Goal: Task Accomplishment & Management: Use online tool/utility

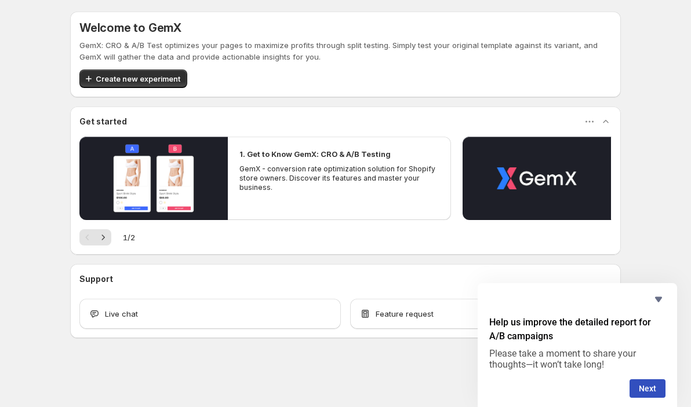
click at [238, 275] on div "Support" at bounding box center [345, 280] width 532 height 12
click at [105, 239] on icon "Next" at bounding box center [103, 238] width 12 height 12
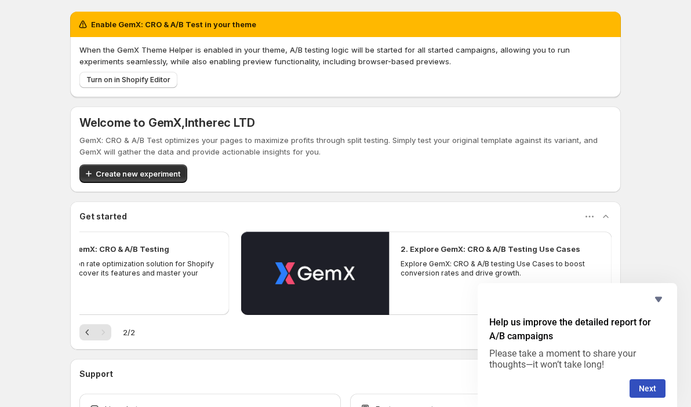
click at [83, 233] on div "1. Get to Know GemX: CRO & A/B Testing GemX - conversion rate optimization solu…" at bounding box center [117, 265] width 223 height 67
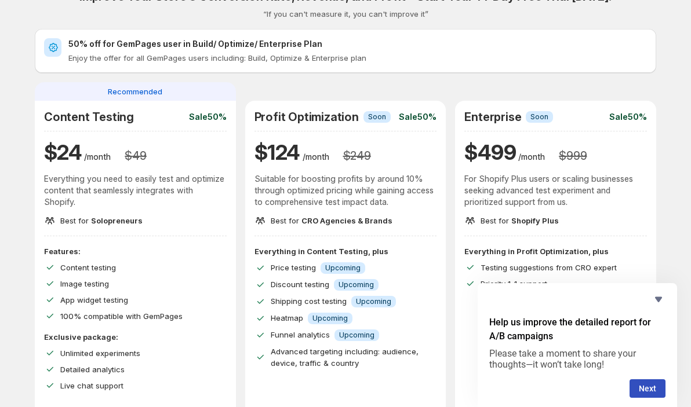
scroll to position [85, 0]
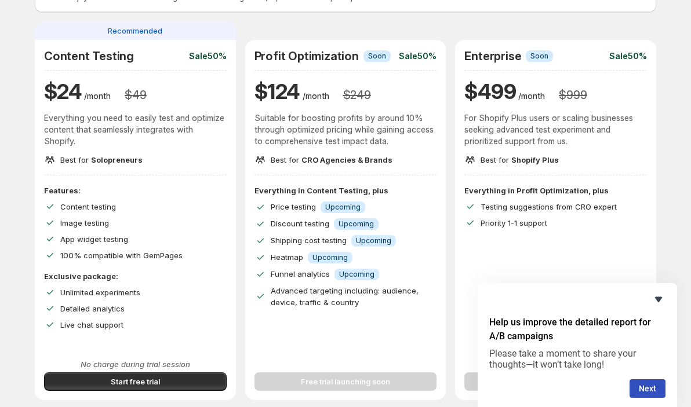
click at [659, 301] on icon "Hide survey" at bounding box center [658, 299] width 7 height 5
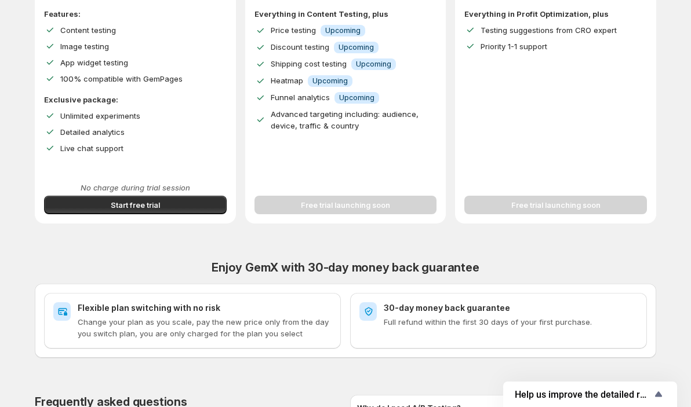
scroll to position [197, 0]
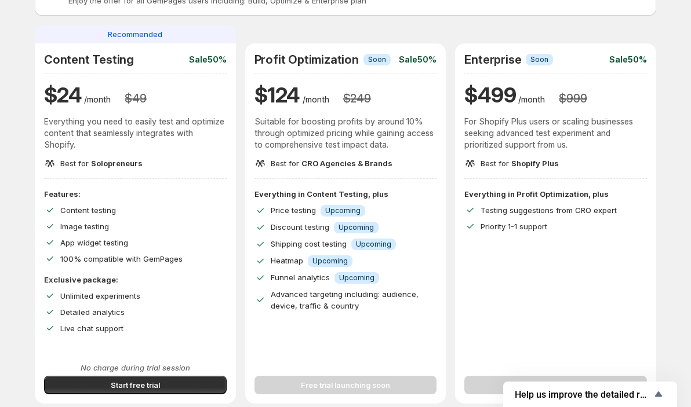
scroll to position [136, 0]
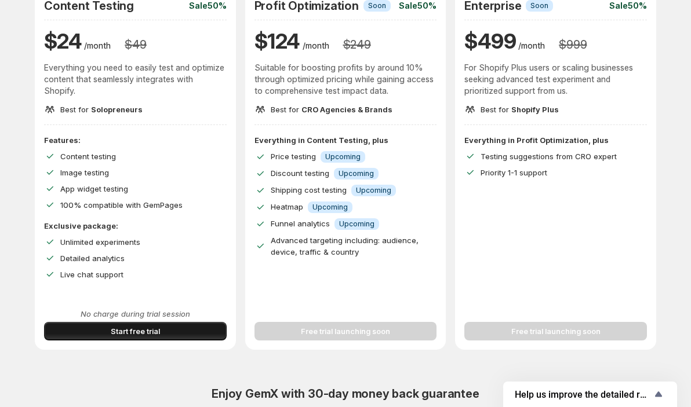
click at [95, 334] on button "Start free trial" at bounding box center [135, 331] width 183 height 19
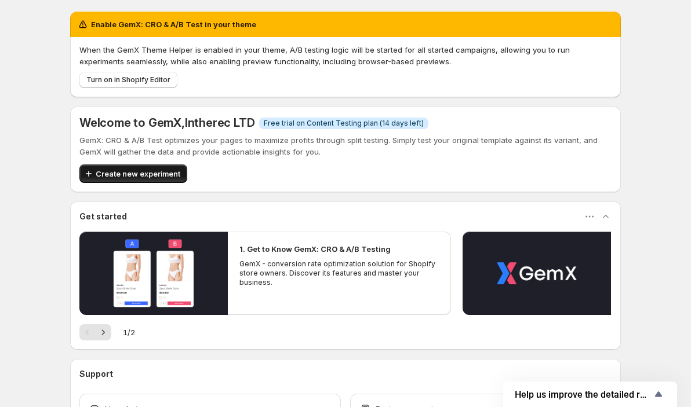
click at [152, 181] on button "Create new experiment" at bounding box center [133, 174] width 108 height 19
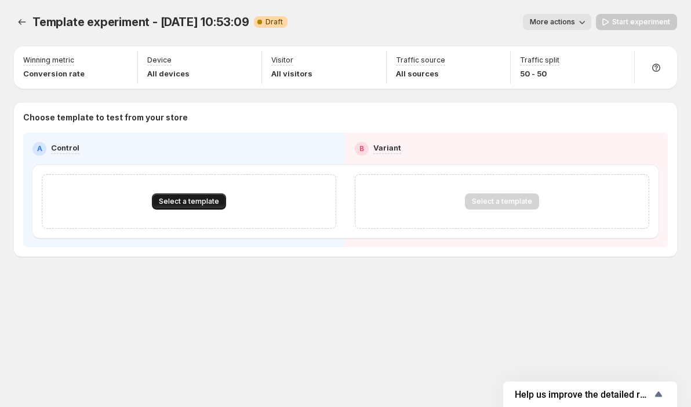
click at [191, 206] on span "Select a template" at bounding box center [189, 201] width 60 height 9
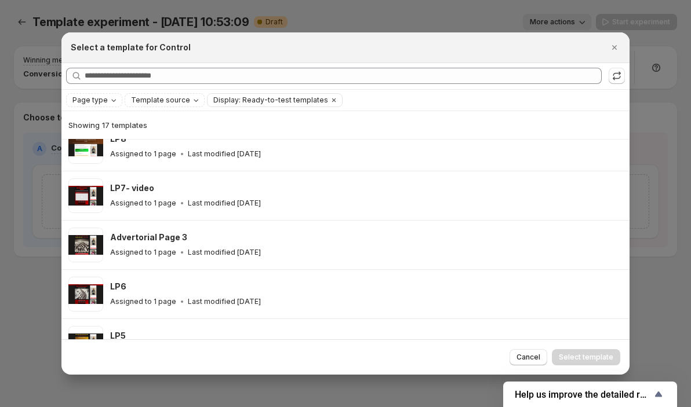
scroll to position [315, 0]
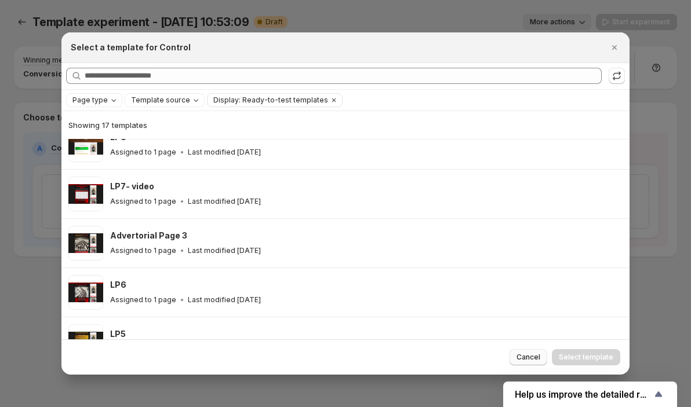
click at [524, 359] on span "Cancel" at bounding box center [528, 357] width 24 height 9
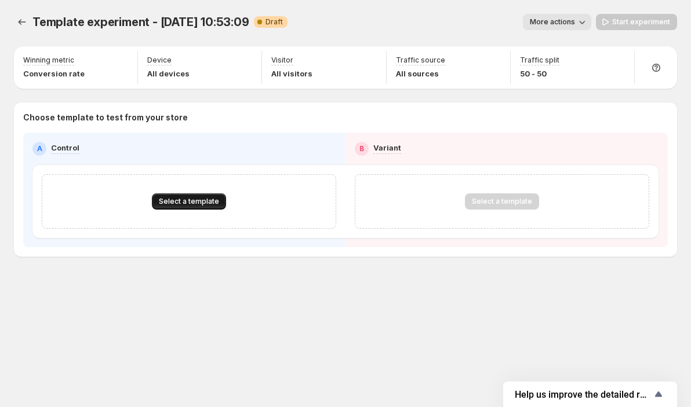
click at [189, 203] on span "Select a template" at bounding box center [189, 201] width 60 height 9
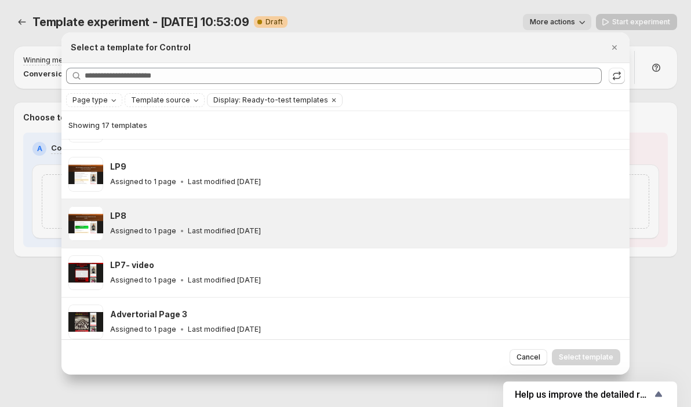
scroll to position [232, 0]
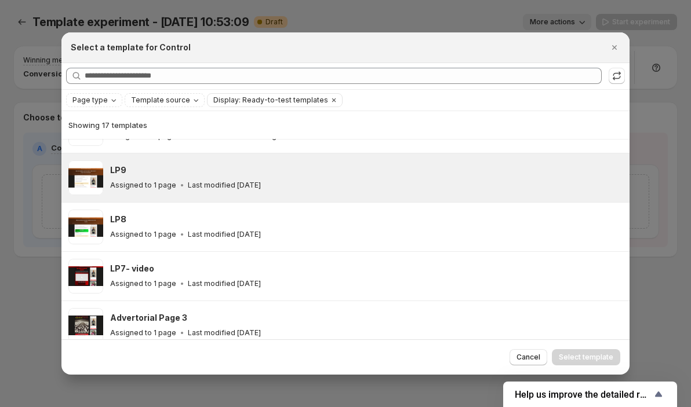
click at [191, 195] on div "LP9 Assigned to 1 page Last modified 3 days ago" at bounding box center [345, 178] width 568 height 49
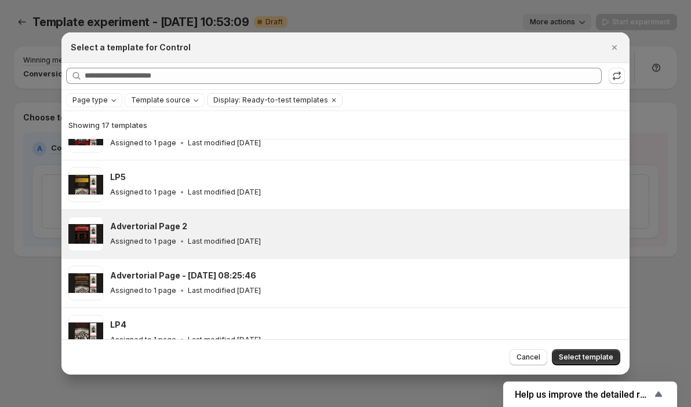
scroll to position [486, 0]
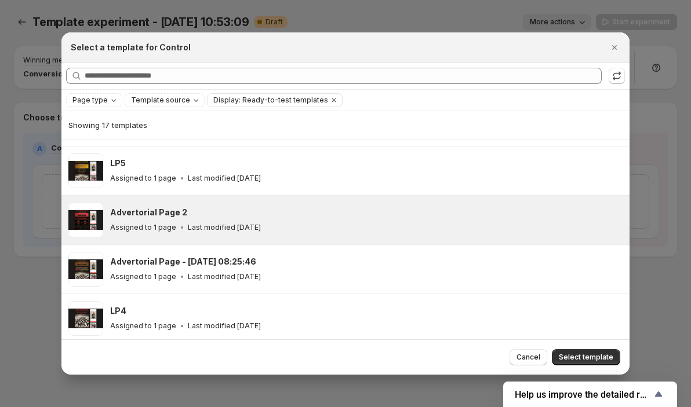
click at [275, 235] on div "Advertorial Page 2 Assigned to 1 page Last modified 10 days ago" at bounding box center [345, 220] width 568 height 49
click at [564, 351] on button "Select template" at bounding box center [586, 357] width 68 height 16
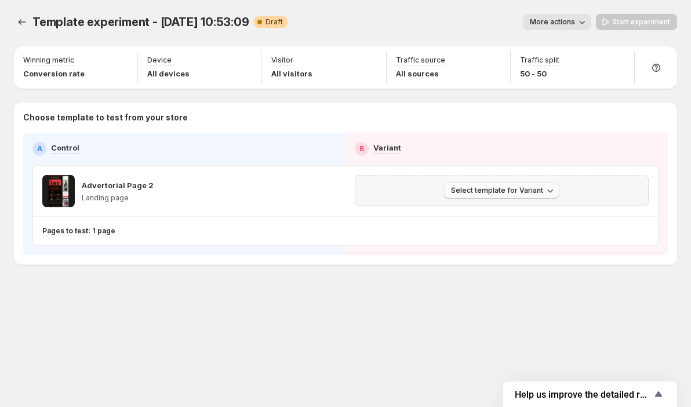
click at [484, 195] on button "Select template for Variant" at bounding box center [501, 191] width 115 height 16
click at [487, 221] on button "Select an existing template" at bounding box center [503, 214] width 125 height 19
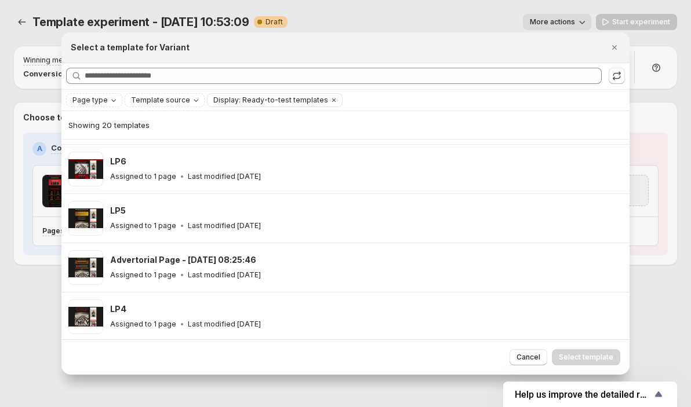
scroll to position [435, 0]
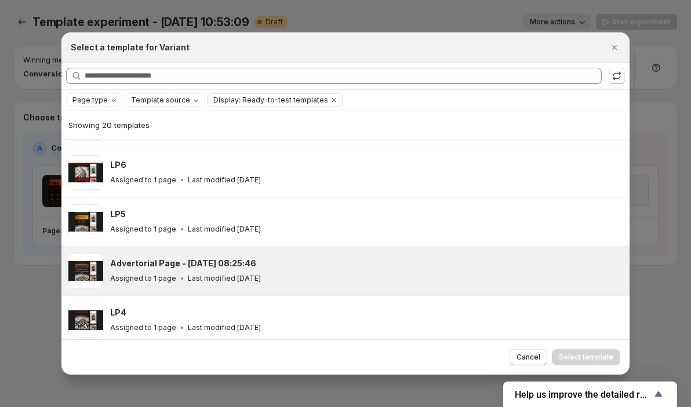
click at [245, 261] on div "Advertorial Page - Jul 9, 08:25:46" at bounding box center [364, 264] width 509 height 12
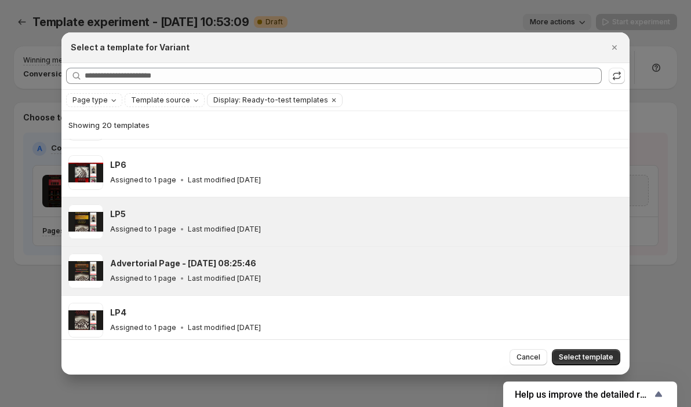
click at [236, 232] on div "LP5 Assigned to 1 page Last modified 10 days ago" at bounding box center [366, 222] width 512 height 35
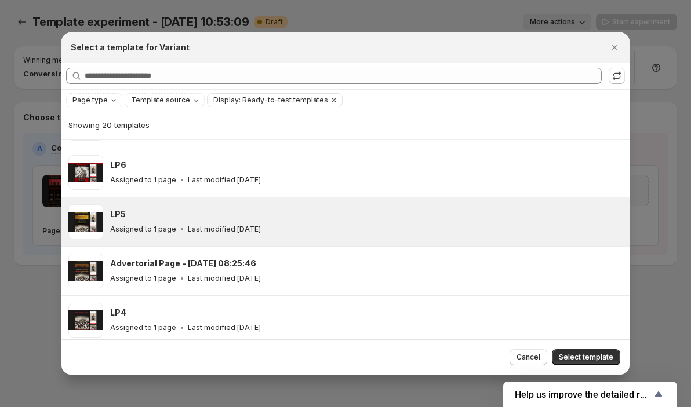
click at [575, 363] on button "Select template" at bounding box center [586, 357] width 68 height 16
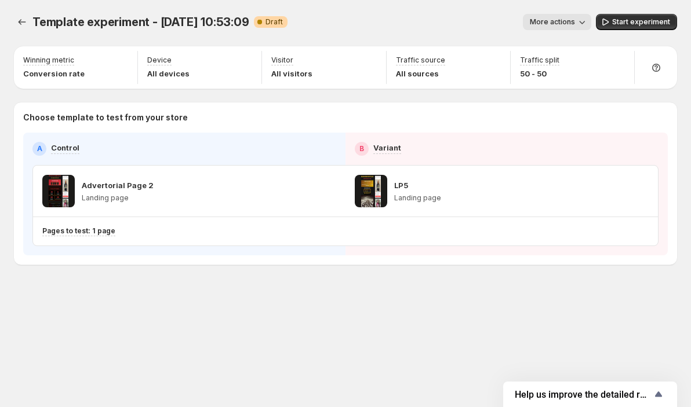
click at [570, 20] on span "More actions" at bounding box center [552, 21] width 45 height 9
click at [571, 21] on span "More actions" at bounding box center [552, 21] width 45 height 9
click at [633, 24] on span "Start experiment" at bounding box center [641, 21] width 58 height 9
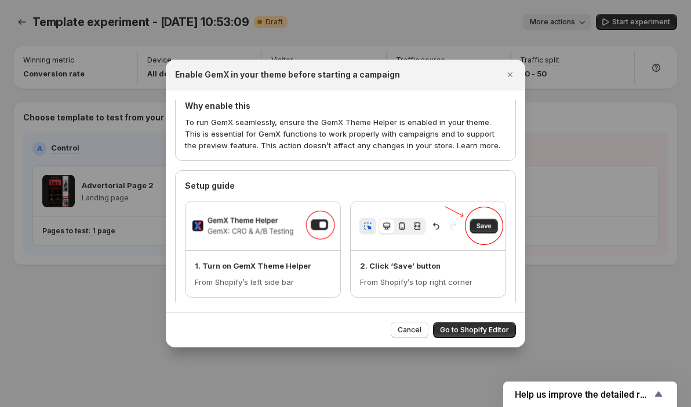
scroll to position [13, 0]
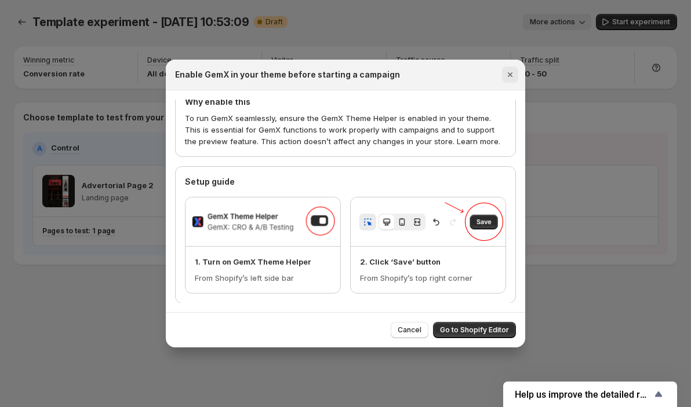
click at [507, 70] on icon "Close" at bounding box center [510, 75] width 12 height 12
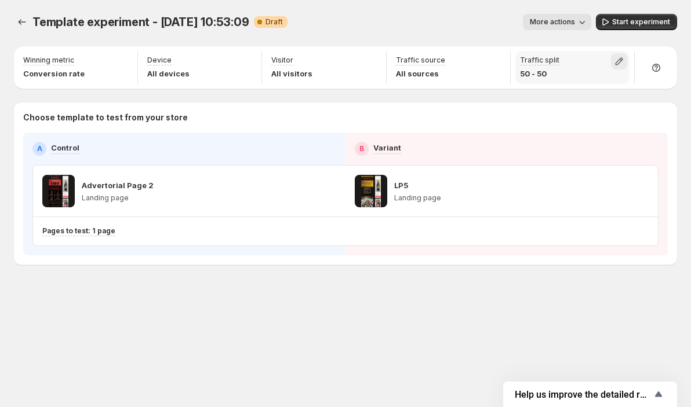
click at [614, 66] on icon "button" at bounding box center [619, 62] width 12 height 12
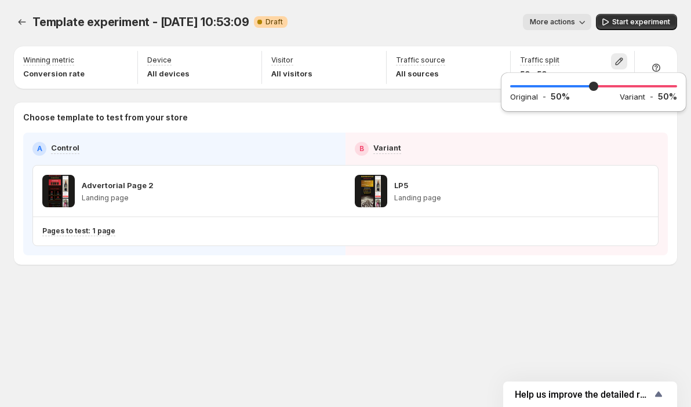
click at [461, 149] on div "B Variant" at bounding box center [507, 149] width 304 height 14
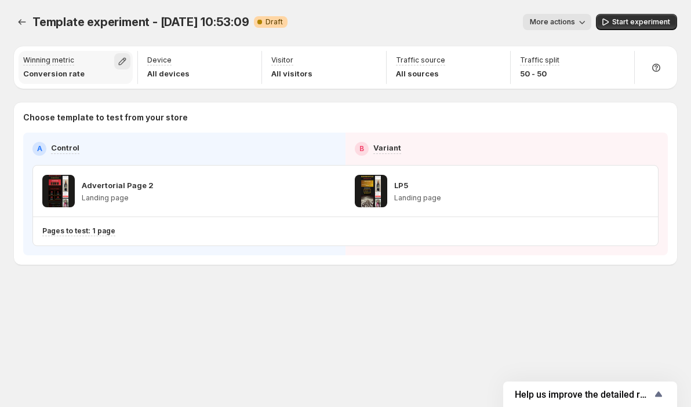
click at [121, 60] on icon "button" at bounding box center [122, 62] width 12 height 12
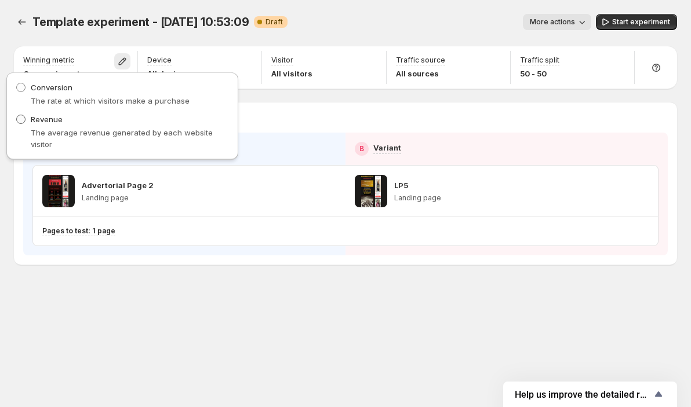
click at [51, 123] on span "Revenue" at bounding box center [47, 119] width 32 height 9
click at [46, 79] on div "Conversion The rate at which visitors make a purchase Revenue The average reven…" at bounding box center [122, 115] width 232 height 87
click at [46, 86] on span "Conversion" at bounding box center [52, 87] width 42 height 9
click at [39, 119] on span "Revenue" at bounding box center [47, 119] width 32 height 9
click at [200, 264] on div "Choose template to test from your store A Control B Variant Advertorial Page 2 …" at bounding box center [345, 184] width 663 height 162
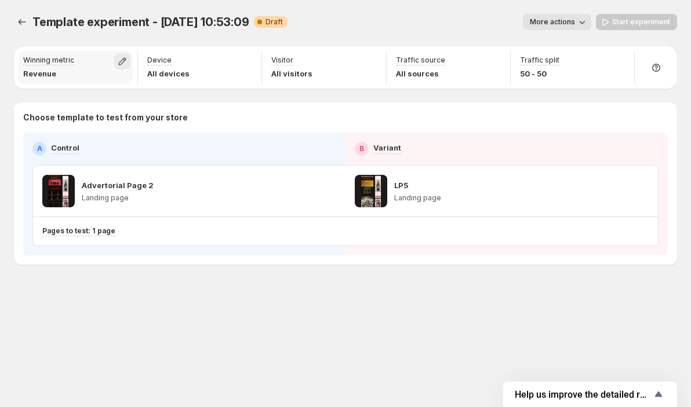
click at [124, 63] on icon "button" at bounding box center [122, 62] width 12 height 12
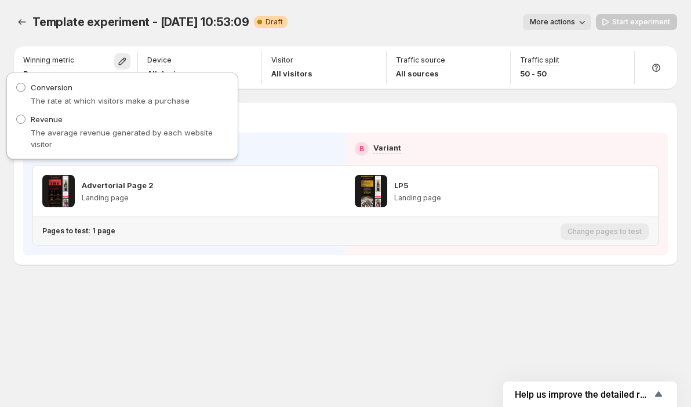
click at [182, 243] on div "Pages to test: 1 page Change pages to test" at bounding box center [345, 231] width 625 height 28
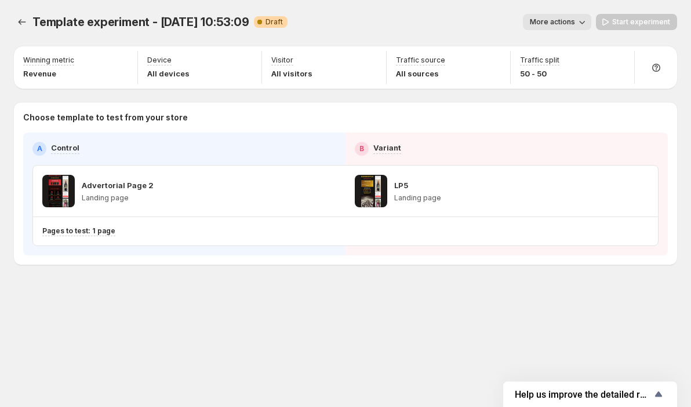
click at [496, 118] on p "Choose template to test from your store" at bounding box center [345, 118] width 644 height 12
click at [189, 63] on div "Device All devices" at bounding box center [200, 67] width 114 height 33
click at [586, 28] on button "More actions" at bounding box center [557, 22] width 68 height 16
click at [439, 105] on div "Choose template to test from your store A Control B Variant Advertorial Page 2 …" at bounding box center [345, 184] width 663 height 162
click at [448, 67] on div "Traffic source All sources" at bounding box center [448, 67] width 114 height 33
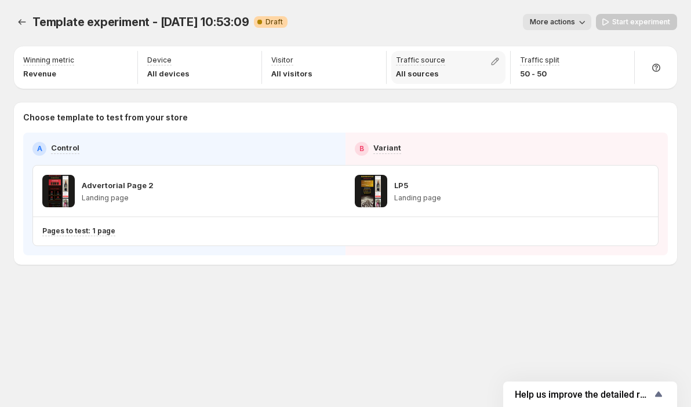
click at [502, 64] on div at bounding box center [497, 63] width 16 height 14
click at [498, 63] on icon "button" at bounding box center [495, 62] width 12 height 12
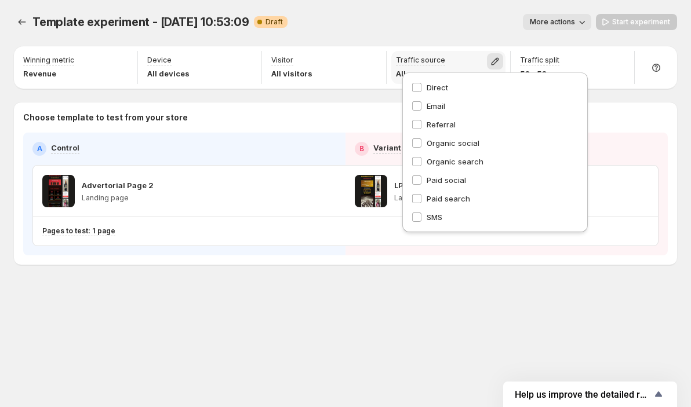
click at [497, 63] on icon "button" at bounding box center [495, 62] width 12 height 12
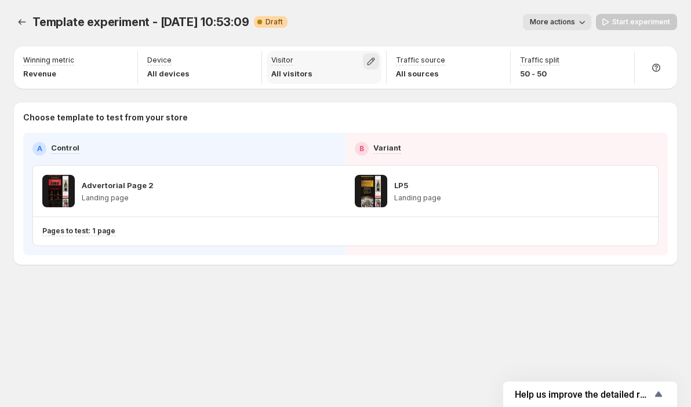
click at [365, 63] on icon "button" at bounding box center [371, 62] width 12 height 12
click at [490, 60] on icon "button" at bounding box center [495, 62] width 12 height 12
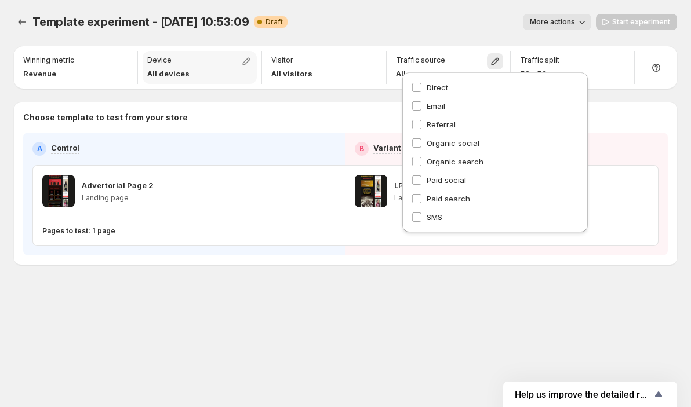
click at [236, 61] on div "Device All devices" at bounding box center [200, 67] width 114 height 33
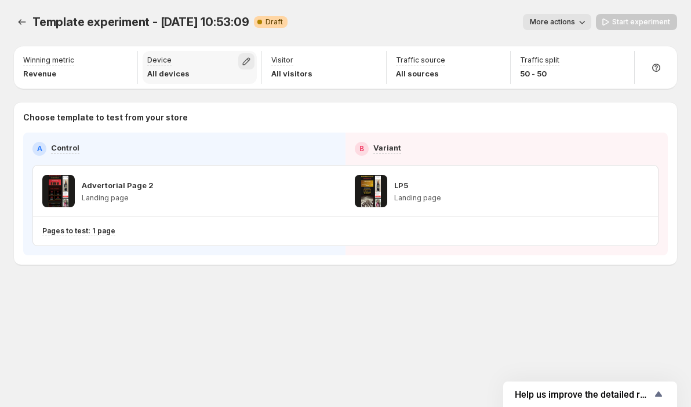
click at [253, 61] on button "button" at bounding box center [246, 61] width 16 height 16
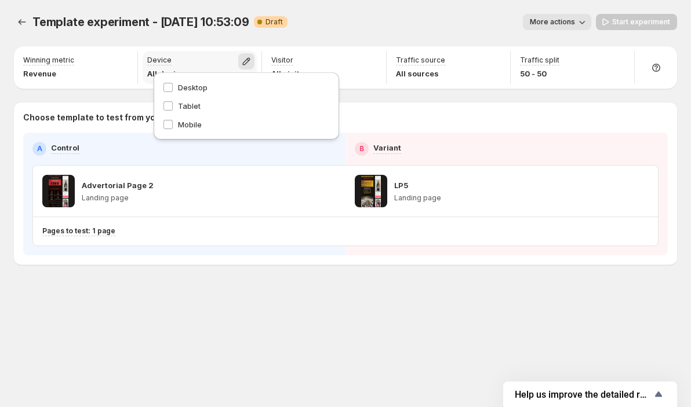
click at [248, 61] on icon "button" at bounding box center [246, 62] width 12 height 12
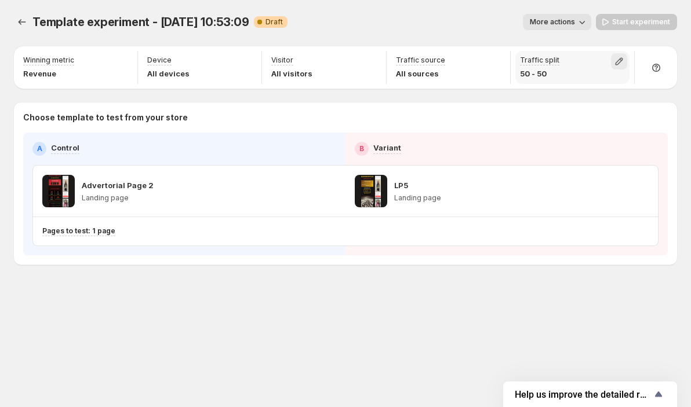
click at [614, 57] on icon "button" at bounding box center [619, 62] width 12 height 12
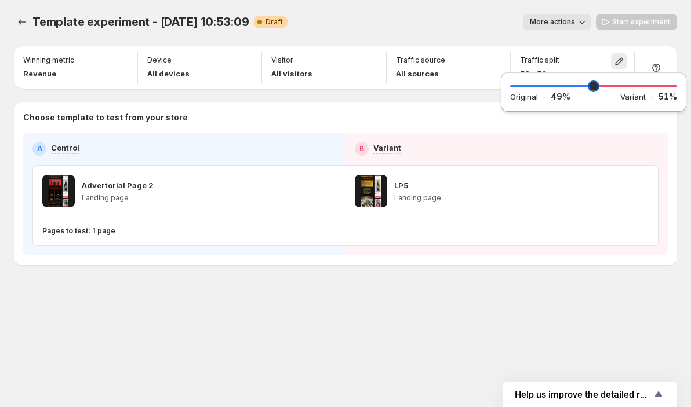
type input "**"
click at [592, 87] on input "range" at bounding box center [593, 86] width 167 height 16
click at [567, 142] on div "B Variant" at bounding box center [507, 149] width 304 height 14
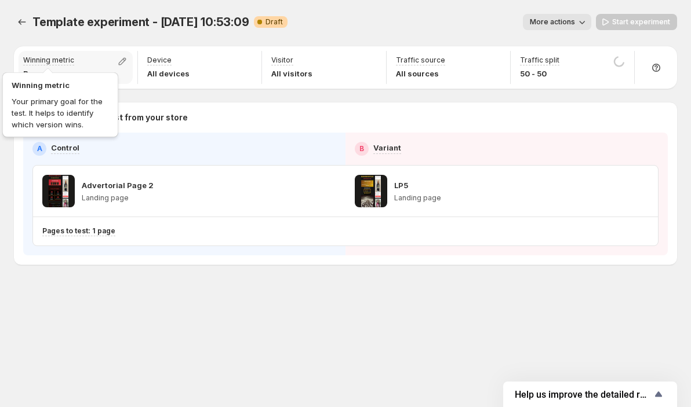
click at [64, 62] on p "Winning metric" at bounding box center [48, 60] width 51 height 9
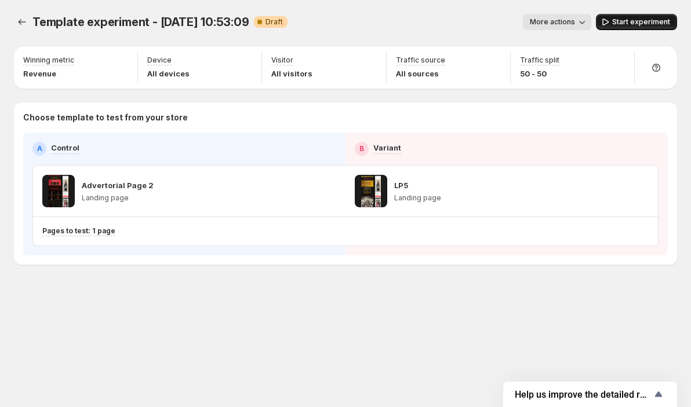
click at [632, 25] on span "Start experiment" at bounding box center [641, 21] width 58 height 9
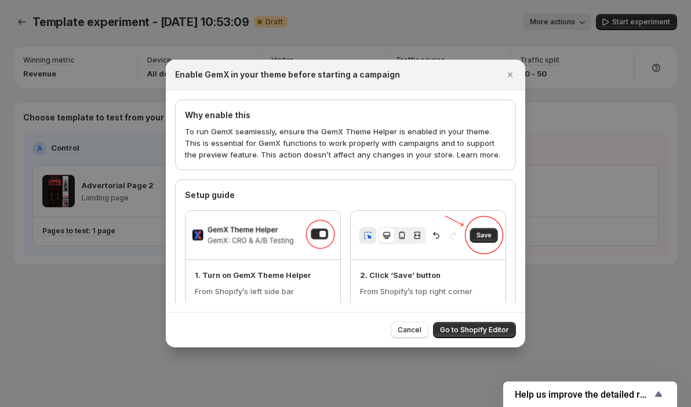
scroll to position [13, 0]
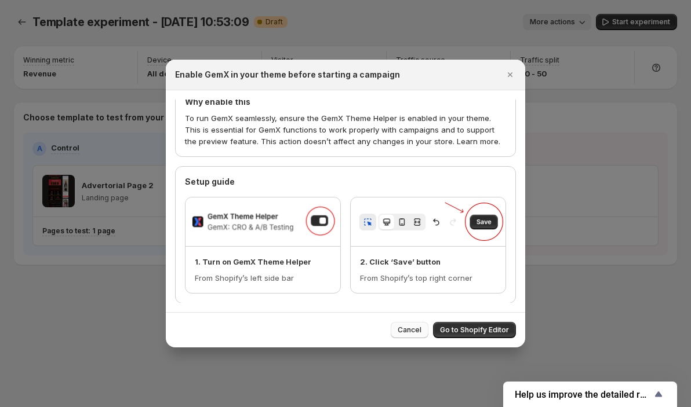
click at [413, 329] on span "Cancel" at bounding box center [410, 330] width 24 height 9
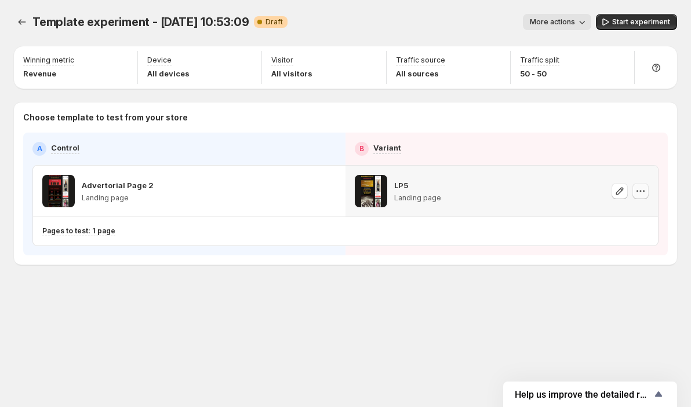
click at [636, 196] on icon "button" at bounding box center [641, 191] width 12 height 12
click at [637, 196] on icon "button" at bounding box center [641, 191] width 12 height 12
click at [19, 14] on button "Experiments" at bounding box center [22, 22] width 16 height 16
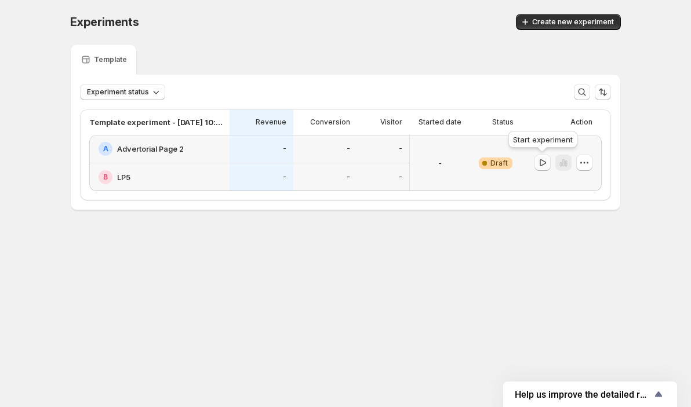
click at [542, 163] on icon "button" at bounding box center [543, 163] width 12 height 12
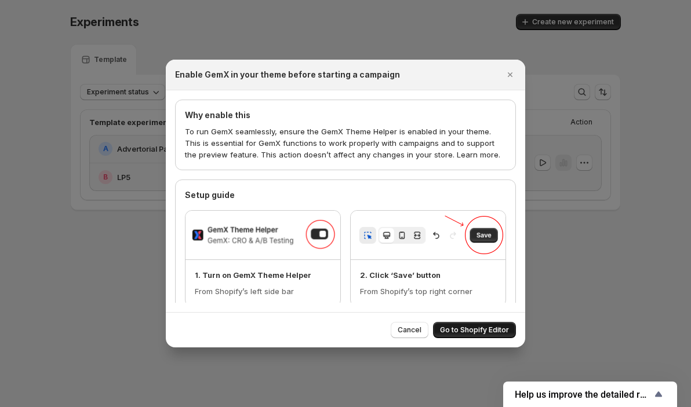
click at [482, 332] on span "Go to Shopify Editor" at bounding box center [474, 330] width 69 height 9
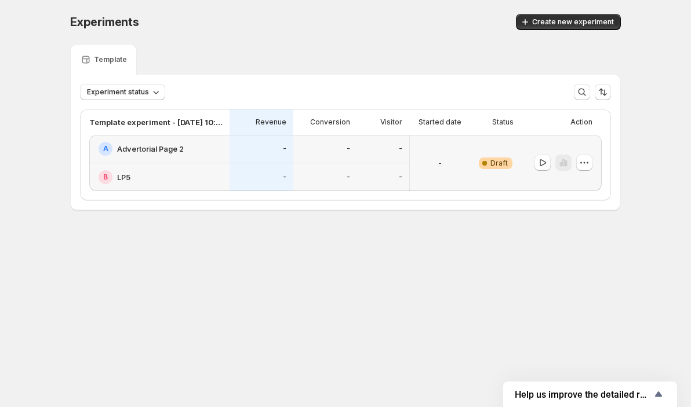
click at [500, 161] on span "Draft" at bounding box center [498, 163] width 17 height 9
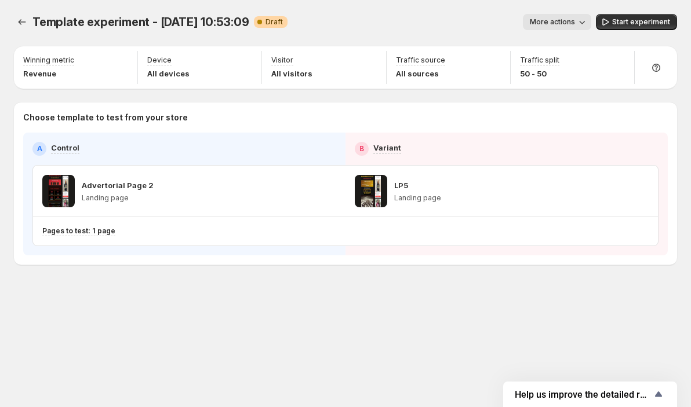
click at [566, 25] on span "More actions" at bounding box center [552, 21] width 45 height 9
click at [637, 25] on span "Start experiment" at bounding box center [641, 21] width 58 height 9
click at [573, 16] on button "More actions" at bounding box center [551, 22] width 68 height 16
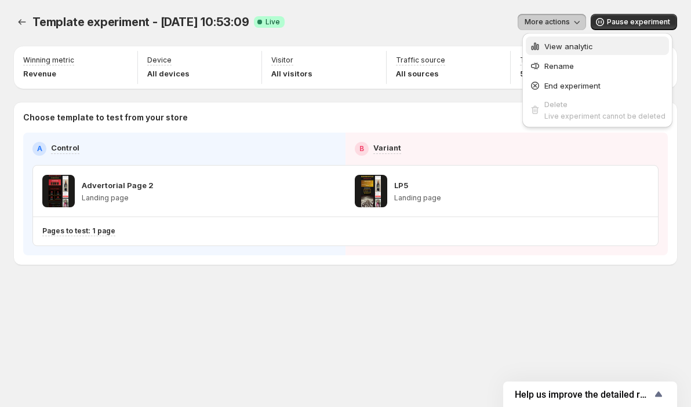
click at [573, 37] on button "View analytic" at bounding box center [597, 46] width 143 height 19
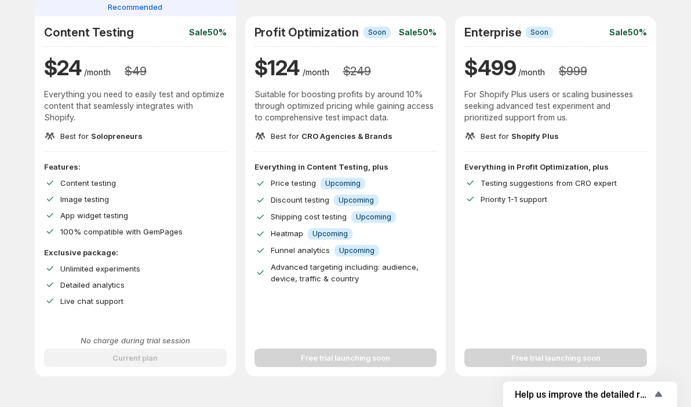
scroll to position [123, 0]
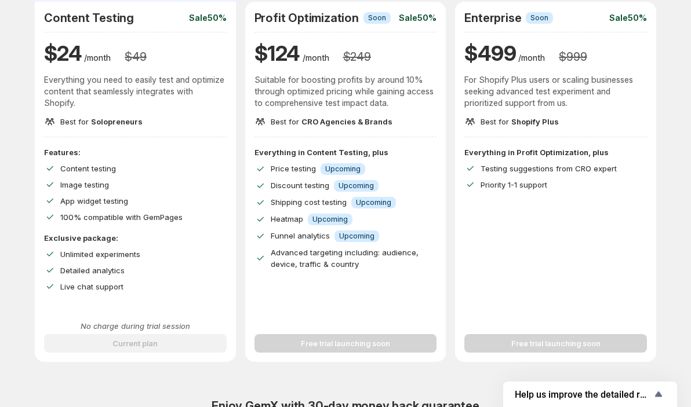
click at [329, 341] on div "Free trial launching soon" at bounding box center [345, 336] width 183 height 32
drag, startPoint x: 278, startPoint y: 171, endPoint x: 370, endPoint y: 173, distance: 91.6
click at [370, 173] on div "Price testing Info Upcoming" at bounding box center [354, 169] width 166 height 12
click at [301, 181] on span "Discount testing" at bounding box center [300, 185] width 59 height 9
drag, startPoint x: 271, startPoint y: 178, endPoint x: 369, endPoint y: 178, distance: 98.5
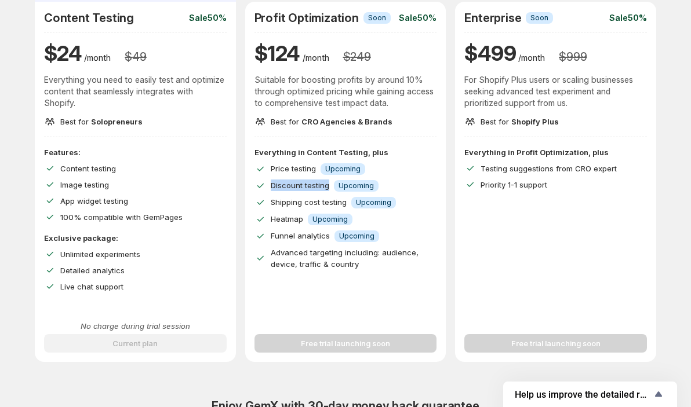
click at [365, 178] on div "Everything in Content Testing, plus Price testing Info Upcoming Discount testin…" at bounding box center [345, 208] width 183 height 123
click at [290, 183] on span "Discount testing" at bounding box center [300, 185] width 59 height 9
drag, startPoint x: 330, startPoint y: 204, endPoint x: 395, endPoint y: 203, distance: 64.9
click at [389, 204] on div "Everything in Content Testing, plus Price testing Info Upcoming Discount testin…" at bounding box center [345, 229] width 201 height 165
click at [301, 227] on div "Everything in Content Testing, plus Price testing Info Upcoming Discount testin…" at bounding box center [345, 208] width 183 height 123
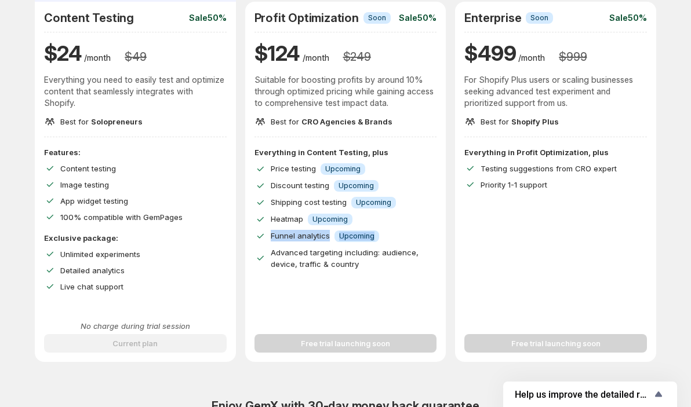
drag, startPoint x: 314, startPoint y: 238, endPoint x: 455, endPoint y: 234, distance: 140.9
click at [449, 238] on div "Recommended Content Testing Sale 50% $ 24 /month $ 49 Everything you need to ea…" at bounding box center [345, 172] width 621 height 379
click at [334, 258] on p "Advanced targeting including: audience, device, traffic & country" at bounding box center [354, 258] width 166 height 23
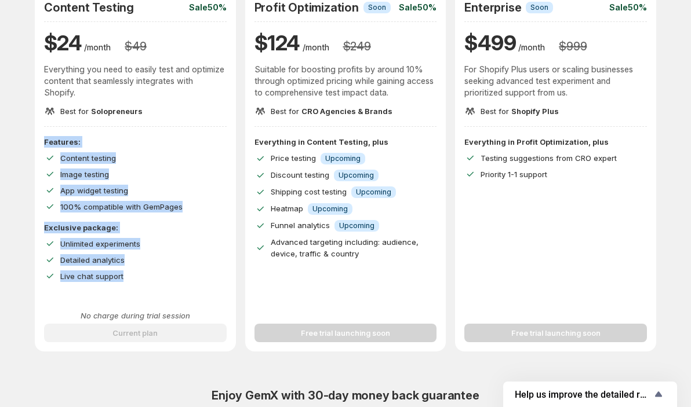
drag, startPoint x: 149, startPoint y: 283, endPoint x: 43, endPoint y: 143, distance: 175.0
click at [43, 144] on div "Features: Content testing Image testing App widget testing 100% compatible with…" at bounding box center [135, 218] width 201 height 165
click at [110, 176] on p "Image testing" at bounding box center [85, 175] width 51 height 12
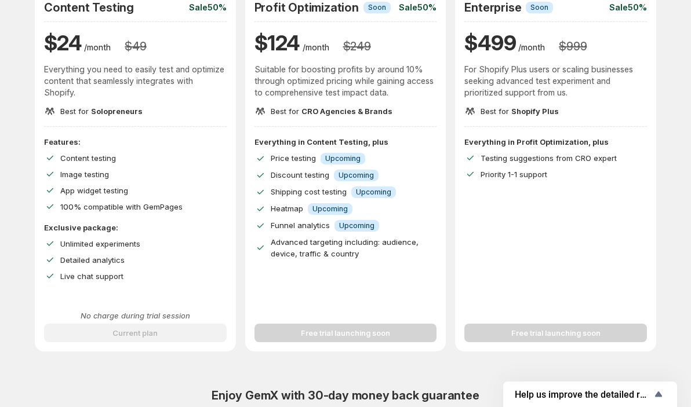
drag, startPoint x: 89, startPoint y: 108, endPoint x: 176, endPoint y: 108, distance: 86.9
click at [176, 108] on div "Best for Solopreneurs" at bounding box center [135, 111] width 183 height 12
click at [129, 152] on div "Content testing" at bounding box center [143, 158] width 166 height 12
click at [119, 170] on div "Image testing" at bounding box center [143, 175] width 166 height 12
drag, startPoint x: 137, startPoint y: 188, endPoint x: 54, endPoint y: 181, distance: 83.7
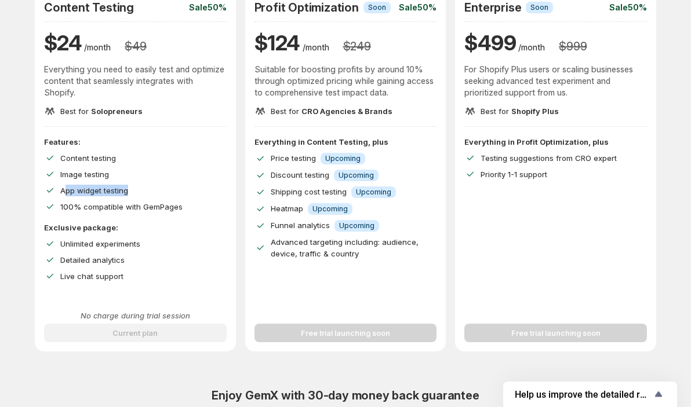
click at [58, 185] on div "App widget testing" at bounding box center [135, 191] width 183 height 12
click at [96, 203] on span "100% compatible with GemPages" at bounding box center [121, 206] width 122 height 9
drag, startPoint x: 44, startPoint y: 205, endPoint x: 188, endPoint y: 203, distance: 144.3
click at [188, 205] on div "100% compatible with GemPages" at bounding box center [135, 207] width 183 height 12
click at [178, 214] on div "Features: Content testing Image testing App widget testing 100% compatible with…" at bounding box center [135, 209] width 183 height 146
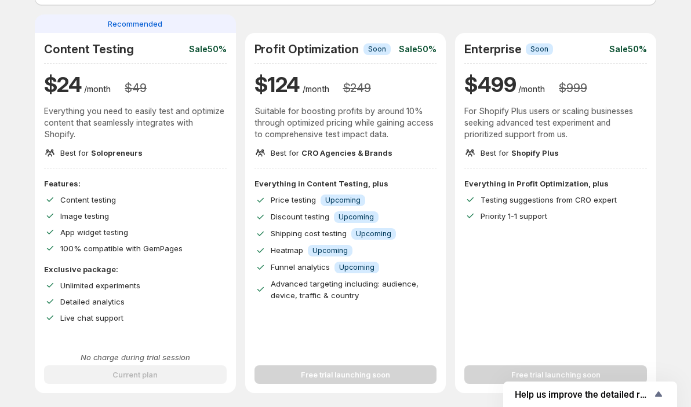
scroll to position [0, 0]
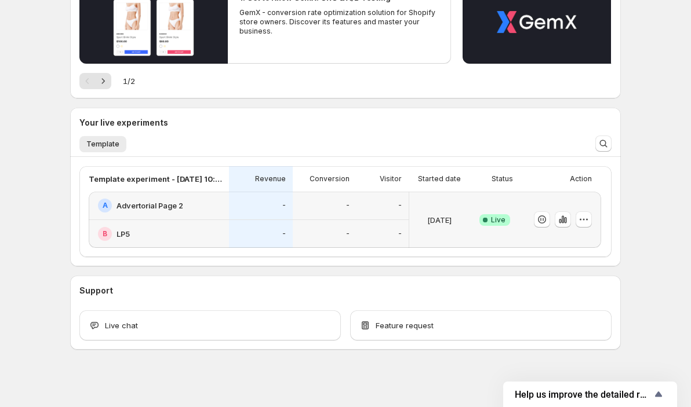
scroll to position [162, 0]
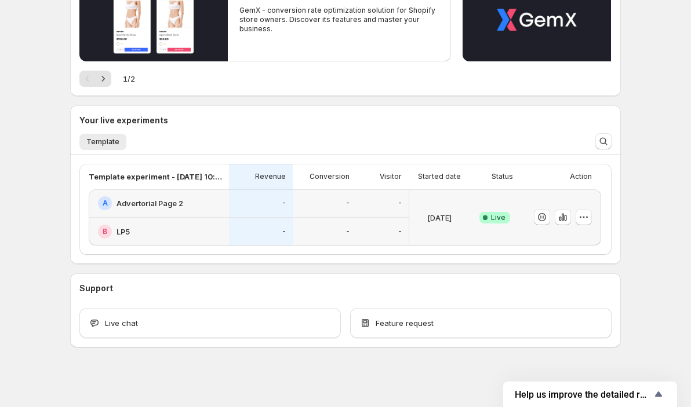
scroll to position [162, 0]
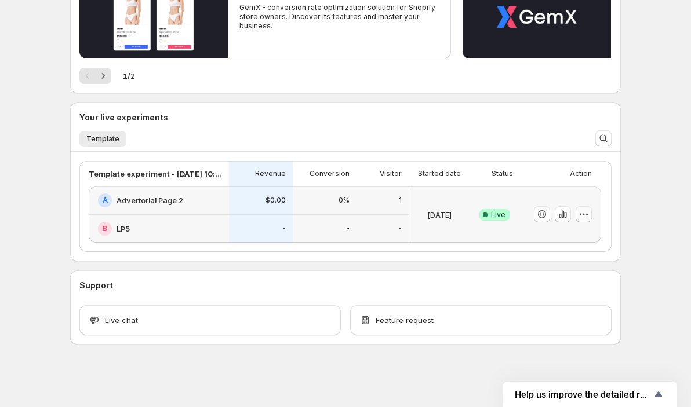
click at [580, 212] on icon "button" at bounding box center [584, 215] width 12 height 12
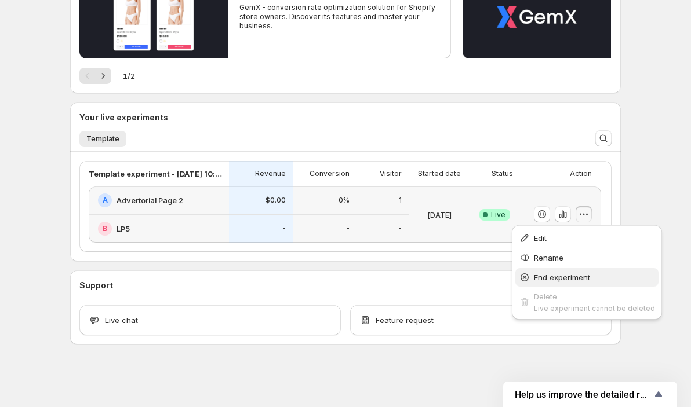
click at [546, 279] on span "End experiment" at bounding box center [562, 277] width 56 height 9
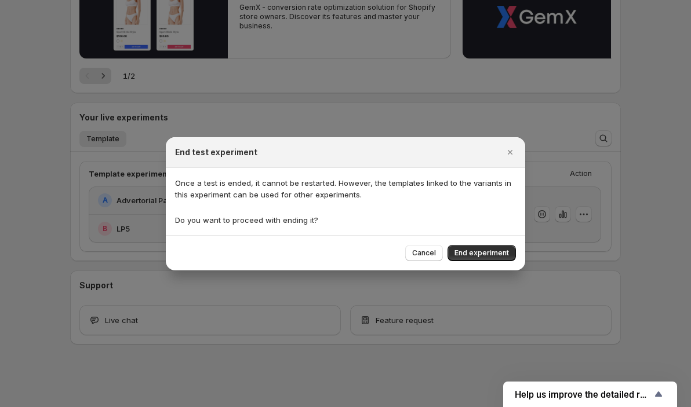
click at [475, 256] on span "End experiment" at bounding box center [481, 253] width 54 height 9
